Goal: Check status: Check status

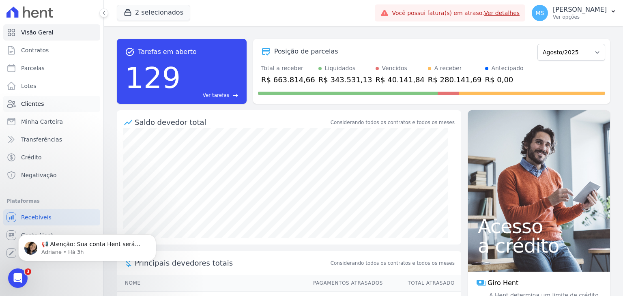
click at [32, 103] on span "Clientes" at bounding box center [32, 104] width 23 height 8
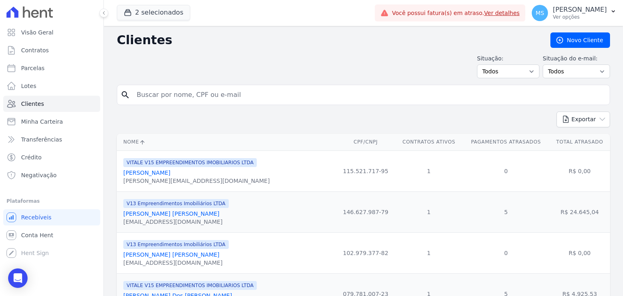
click at [167, 98] on input "search" at bounding box center [369, 95] width 475 height 16
type input "[PERSON_NAME]"
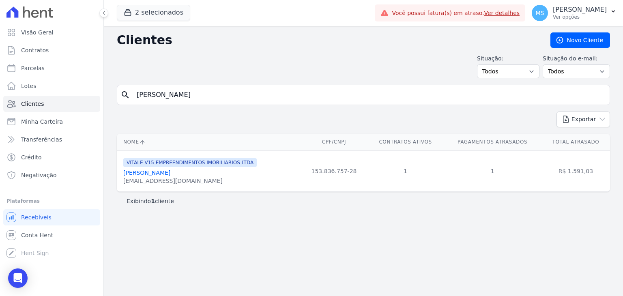
click at [167, 170] on link "[PERSON_NAME]" at bounding box center [146, 173] width 47 height 6
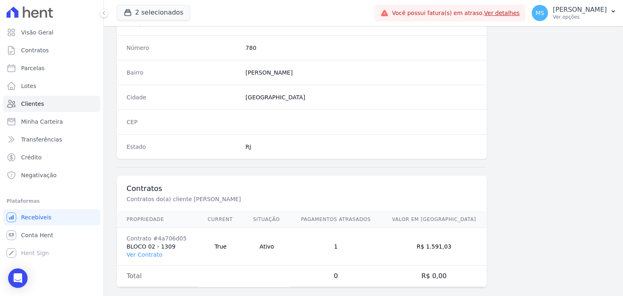
scroll to position [461, 0]
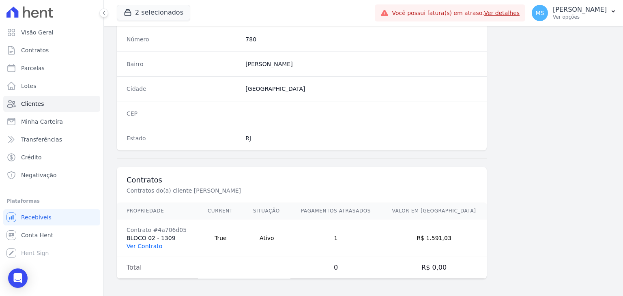
click at [154, 243] on link "Ver Contrato" at bounding box center [145, 246] width 36 height 6
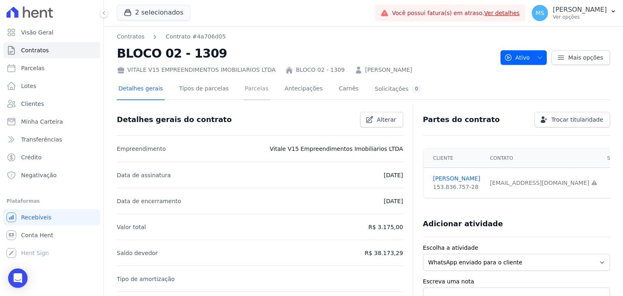
click at [243, 89] on link "Parcelas" at bounding box center [256, 90] width 27 height 22
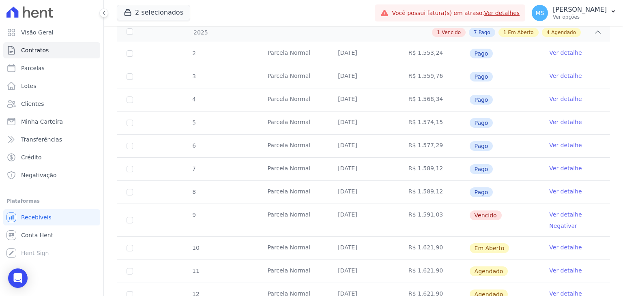
scroll to position [162, 0]
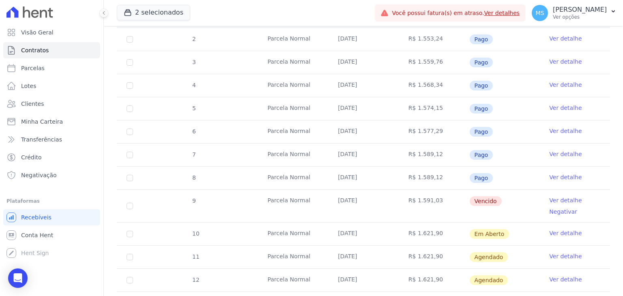
drag, startPoint x: 375, startPoint y: 198, endPoint x: 406, endPoint y: 199, distance: 31.3
click at [406, 199] on tr "9 [GEOGRAPHIC_DATA] [DATE] R$ 1.591,03 [GEOGRAPHIC_DATA] Ver detalhe Negativar" at bounding box center [363, 206] width 493 height 33
click at [344, 196] on td "[DATE]" at bounding box center [363, 206] width 71 height 32
drag, startPoint x: 341, startPoint y: 198, endPoint x: 463, endPoint y: 197, distance: 121.7
click at [463, 197] on tr "9 [GEOGRAPHIC_DATA] [DATE] R$ 1.591,03 [GEOGRAPHIC_DATA] Ver detalhe Negativar" at bounding box center [363, 206] width 493 height 33
